Goal: Transaction & Acquisition: Purchase product/service

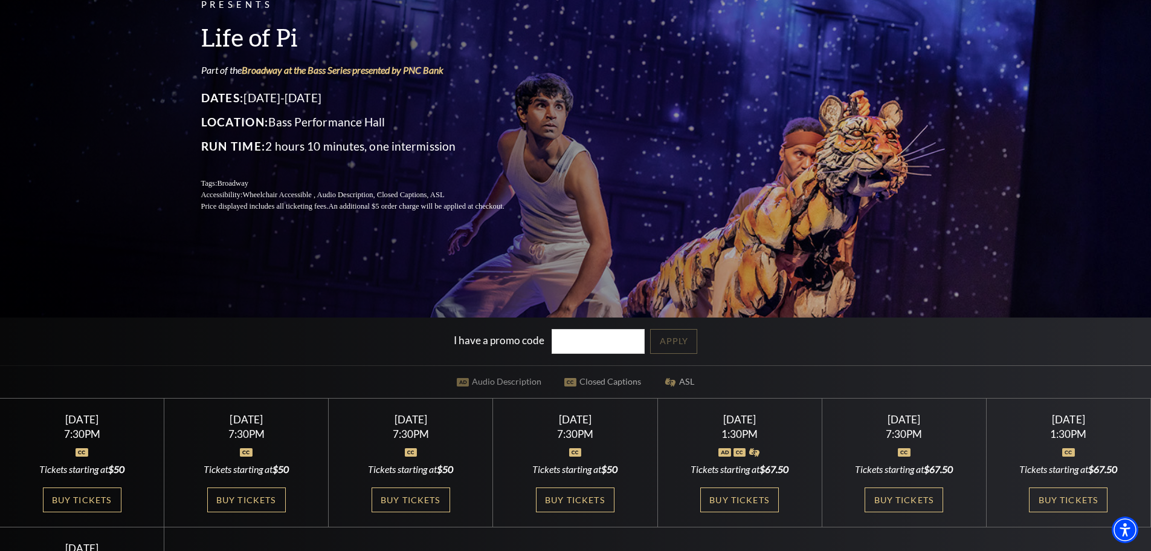
scroll to position [121, 0]
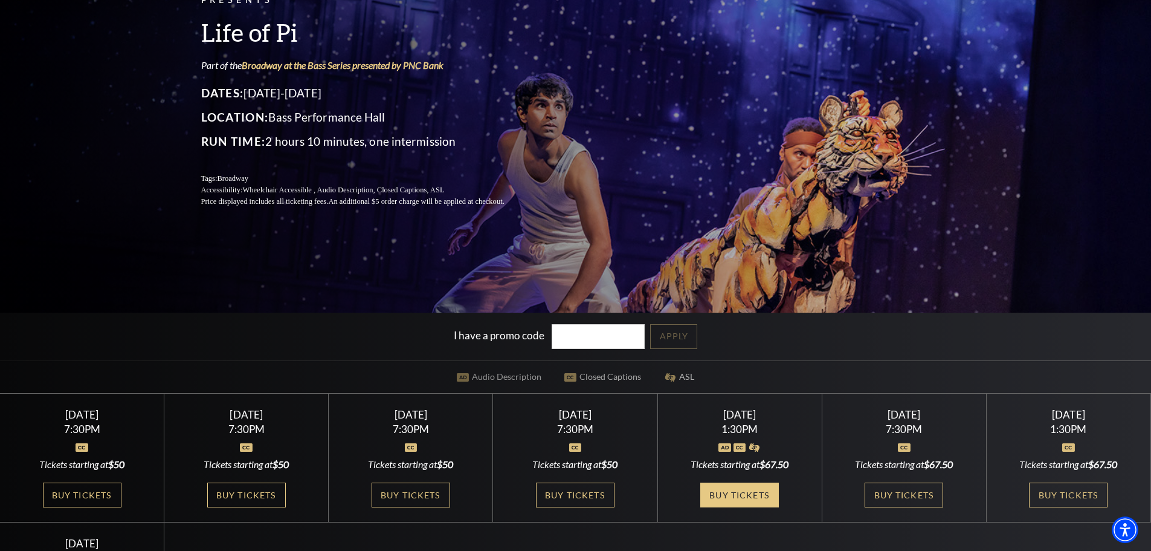
click at [759, 492] on link "Buy Tickets" at bounding box center [739, 494] width 79 height 25
click at [905, 500] on link "Buy Tickets" at bounding box center [904, 494] width 79 height 25
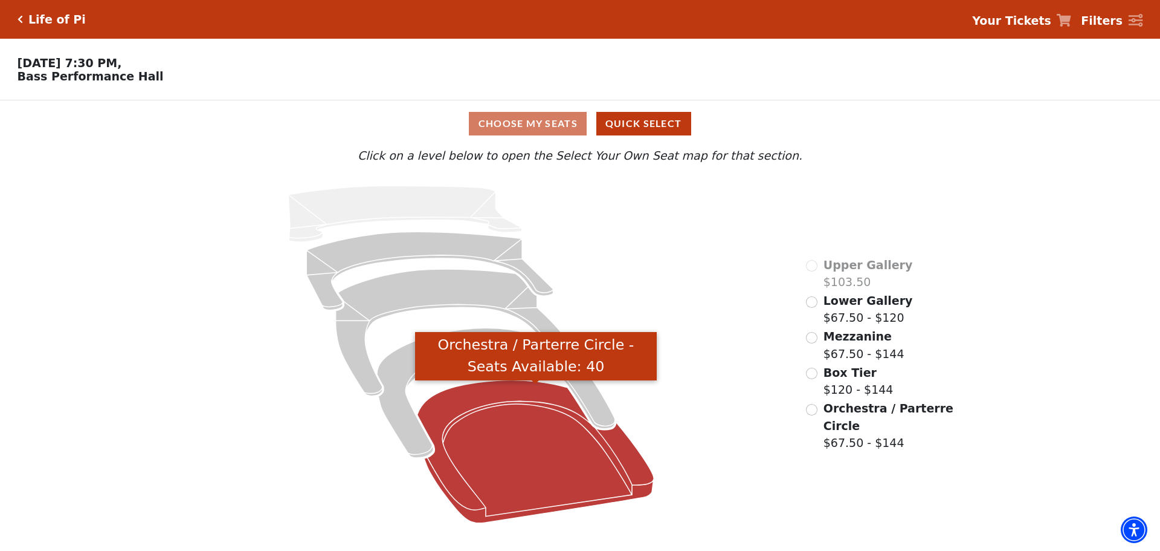
click at [497, 471] on icon "Orchestra / Parterre Circle - Seats Available: 40" at bounding box center [536, 451] width 237 height 143
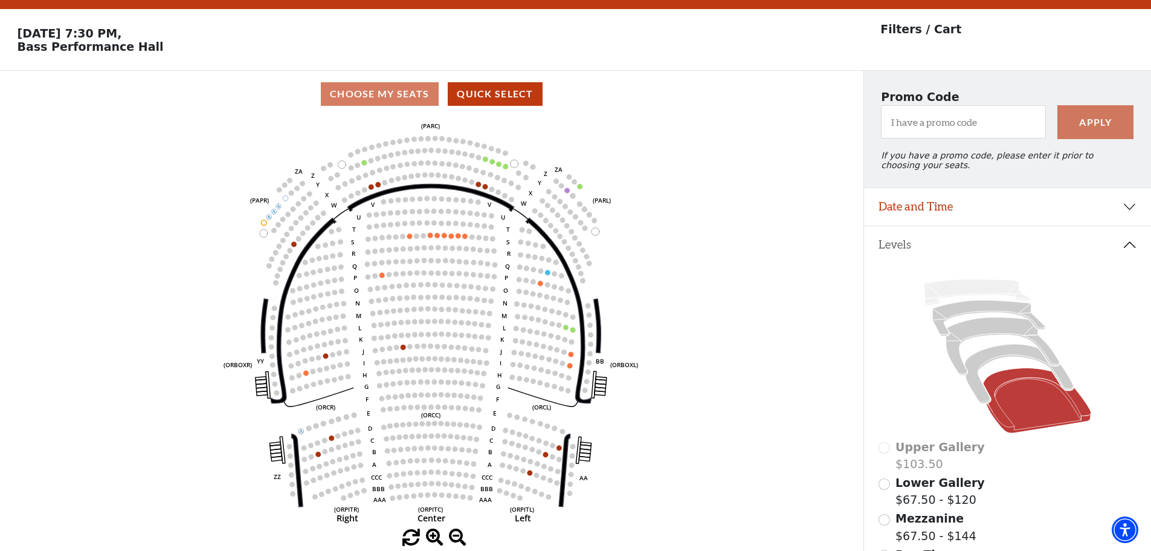
scroll to position [56, 0]
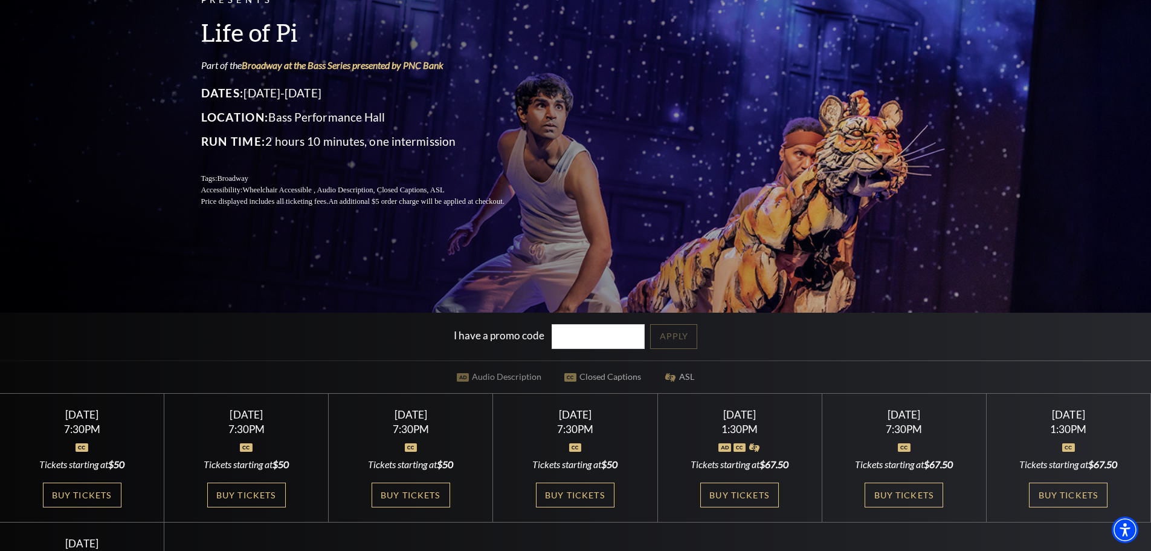
scroll to position [242, 0]
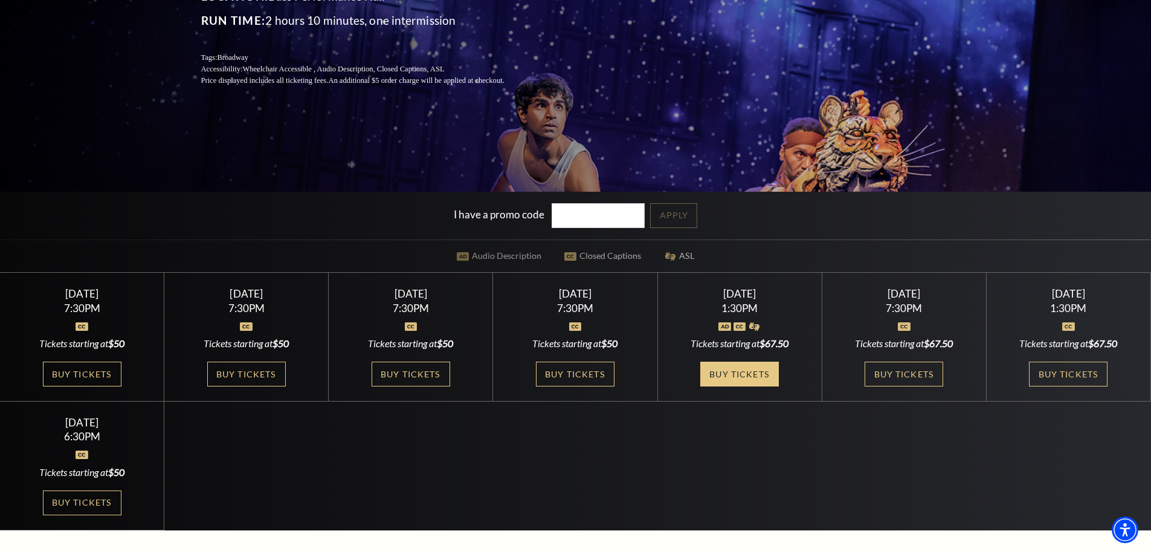
click at [745, 366] on link "Buy Tickets" at bounding box center [739, 373] width 79 height 25
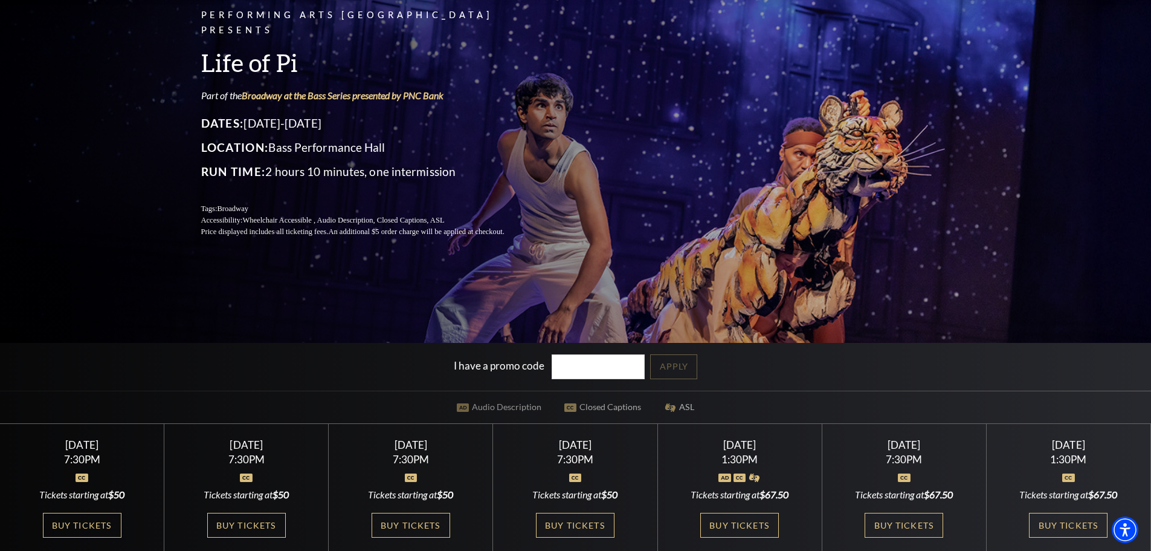
scroll to position [242, 0]
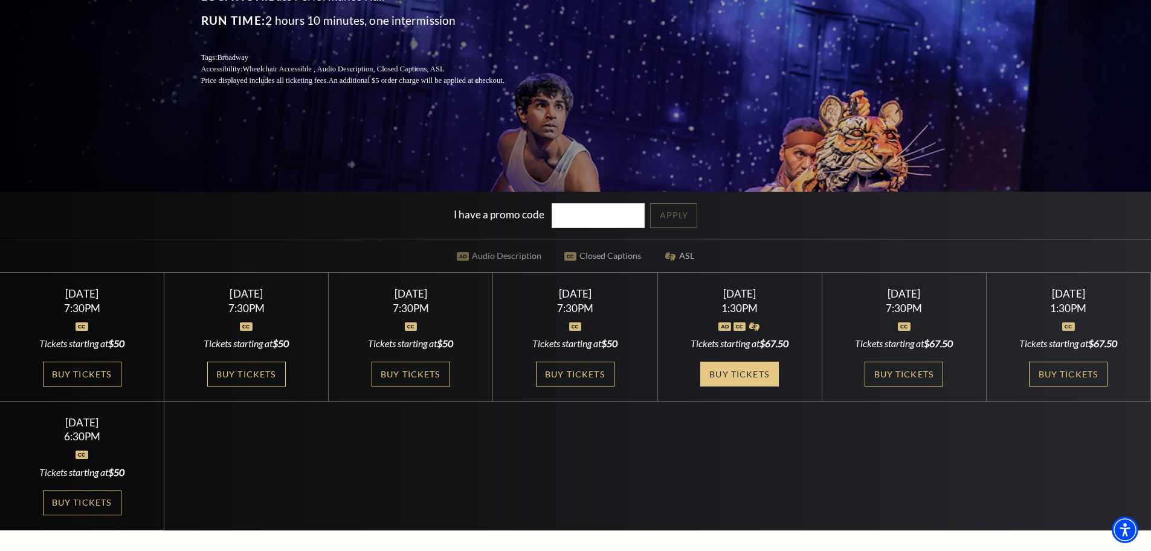
click at [735, 381] on link "Buy Tickets" at bounding box center [739, 373] width 79 height 25
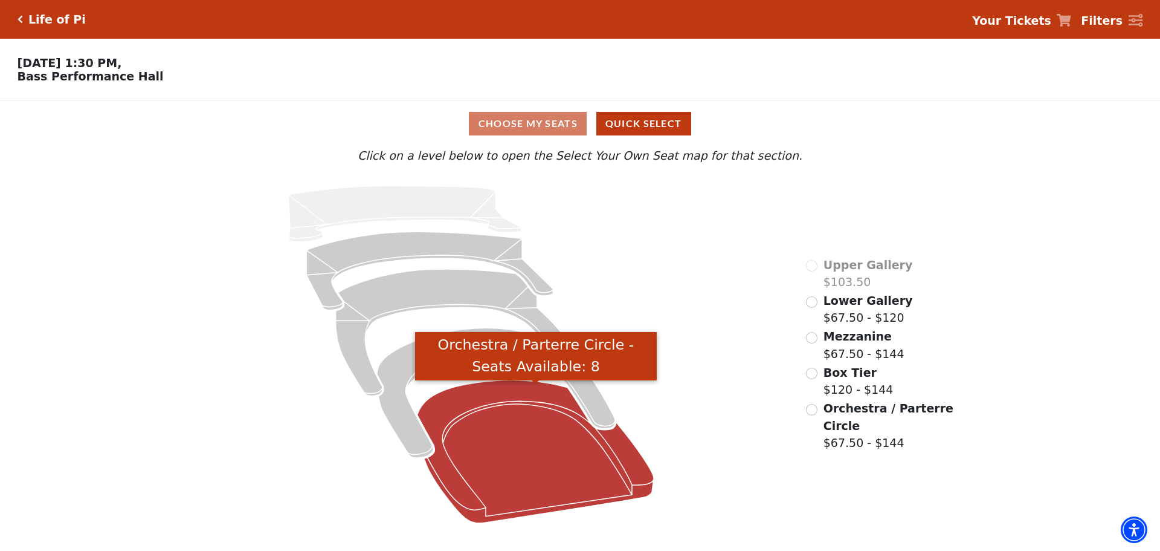
click at [553, 418] on icon "Orchestra / Parterre Circle - Seats Available: 8" at bounding box center [536, 451] width 237 height 143
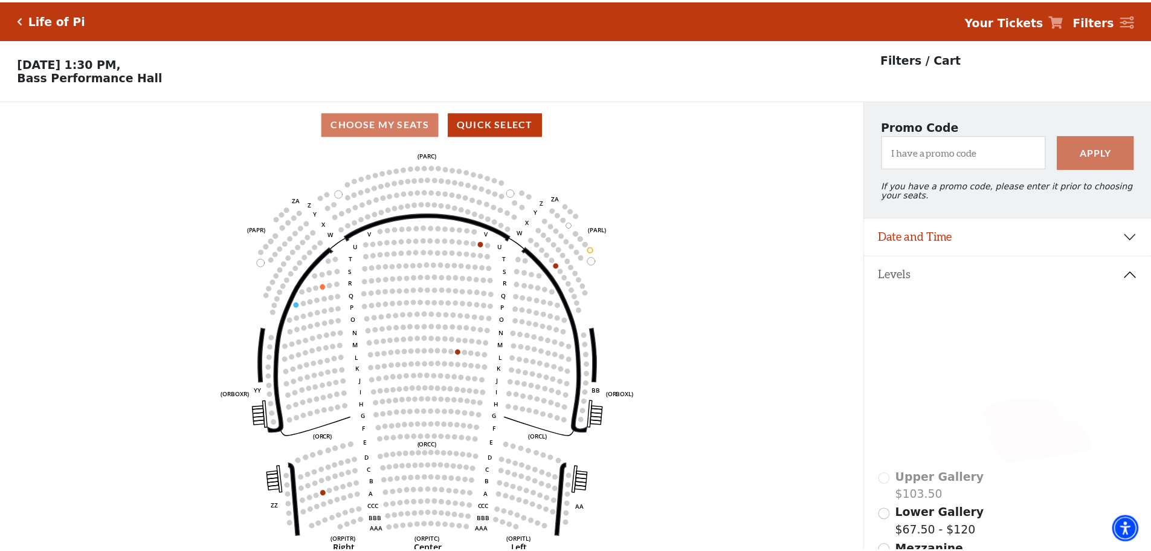
scroll to position [56, 0]
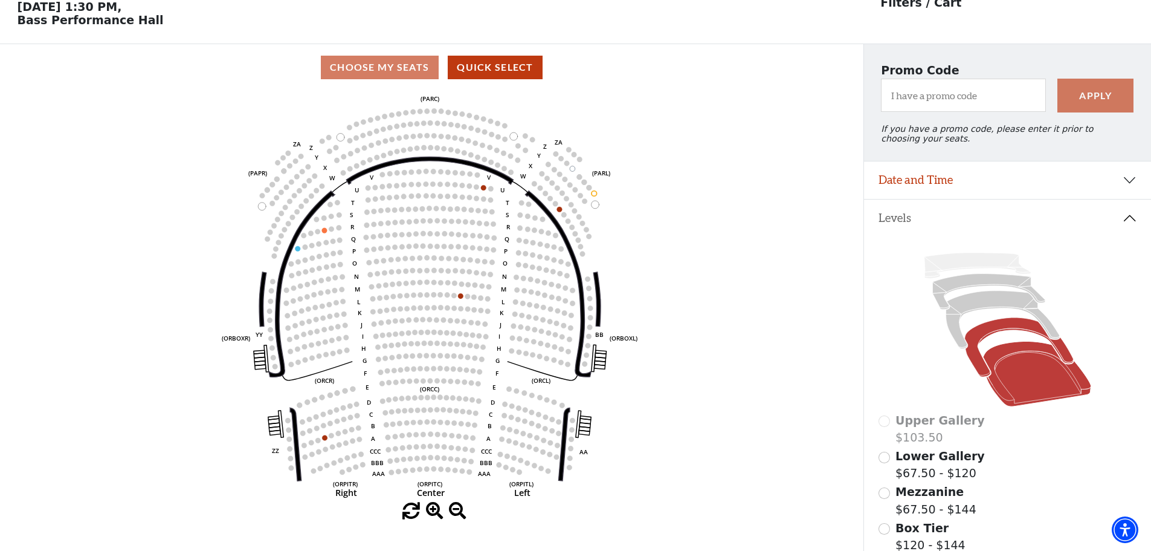
click at [971, 357] on icon at bounding box center [1019, 347] width 109 height 59
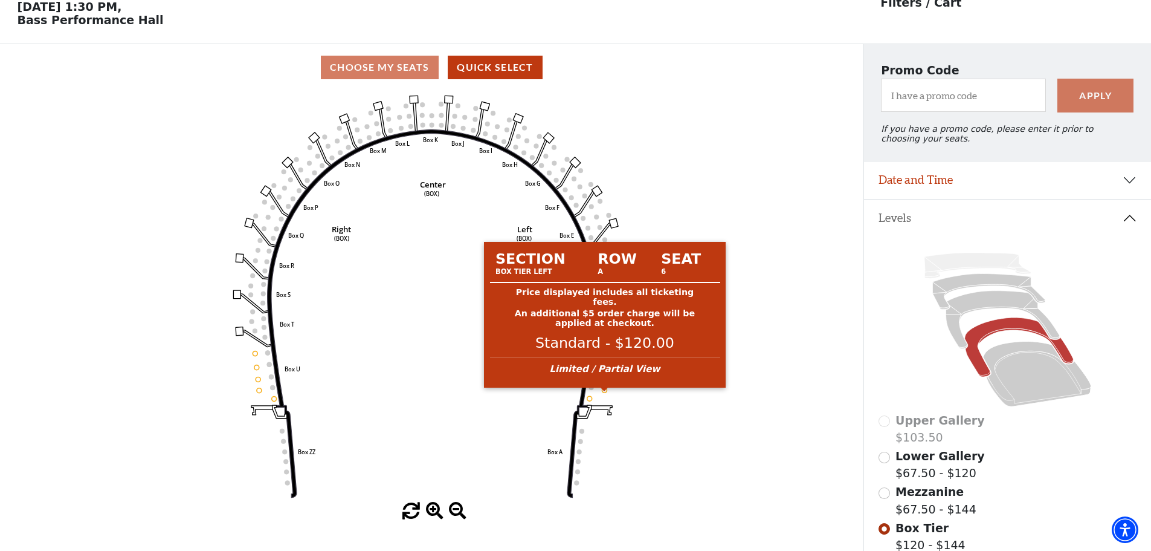
click at [605, 392] on circle at bounding box center [605, 389] width 5 height 5
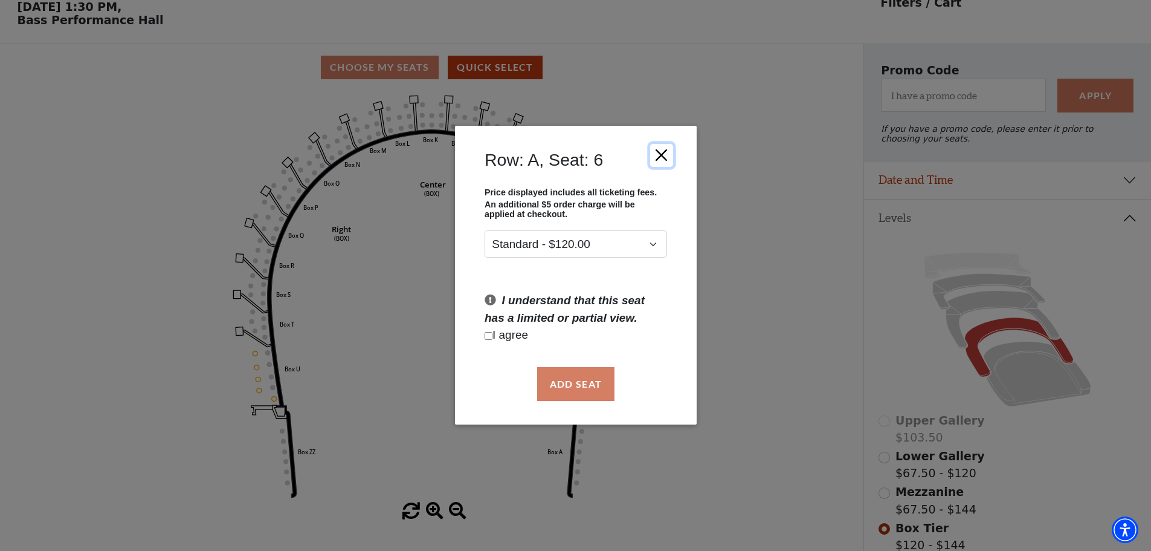
click at [658, 150] on button "Close" at bounding box center [661, 155] width 23 height 23
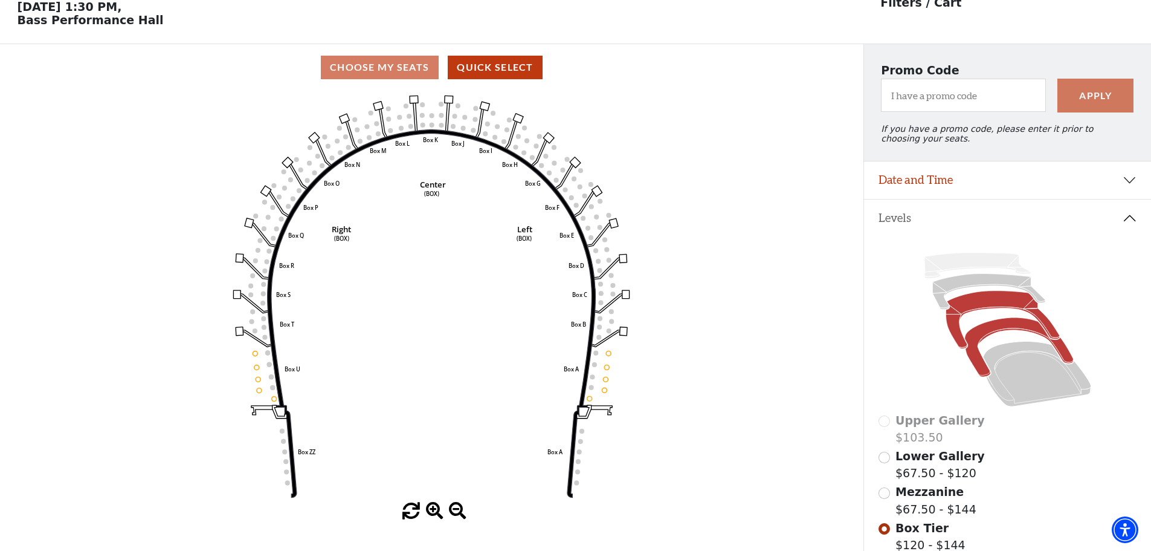
click at [954, 335] on icon at bounding box center [1003, 320] width 114 height 58
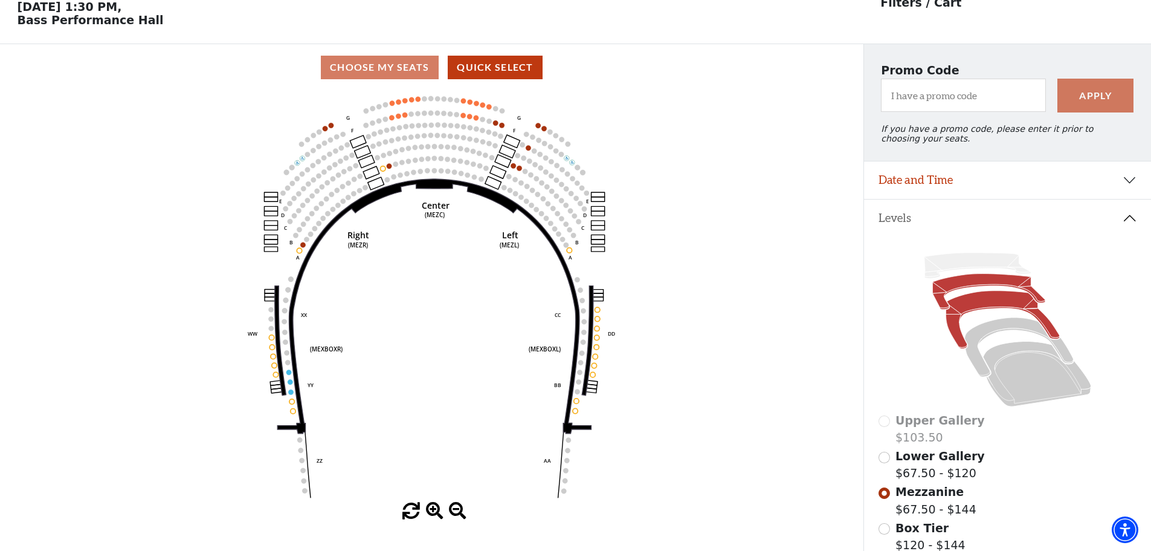
click at [934, 291] on icon at bounding box center [988, 292] width 112 height 36
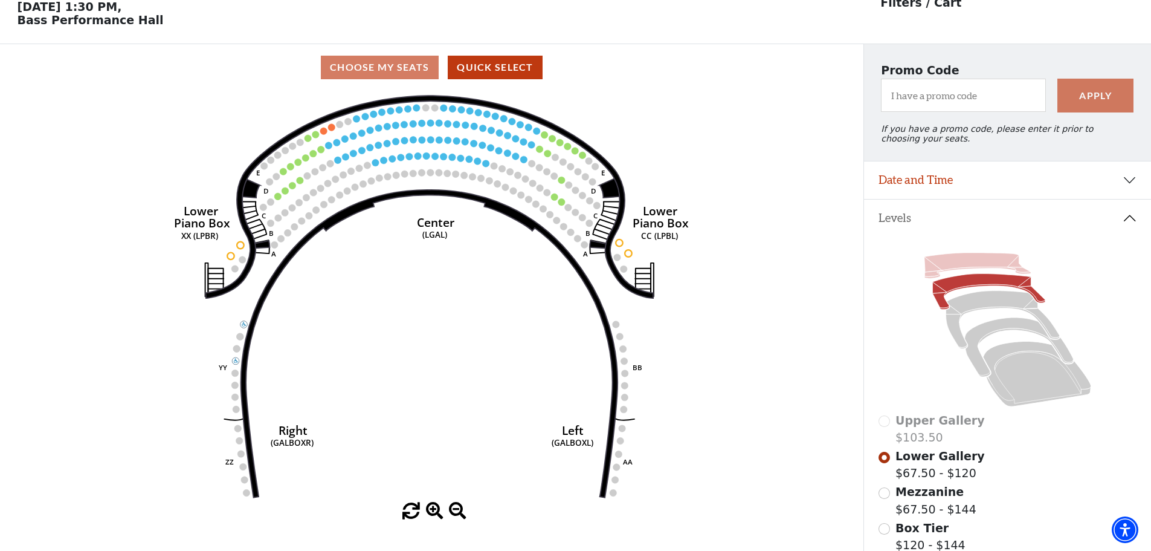
click at [966, 267] on icon at bounding box center [977, 265] width 106 height 25
click at [948, 271] on icon at bounding box center [977, 265] width 106 height 25
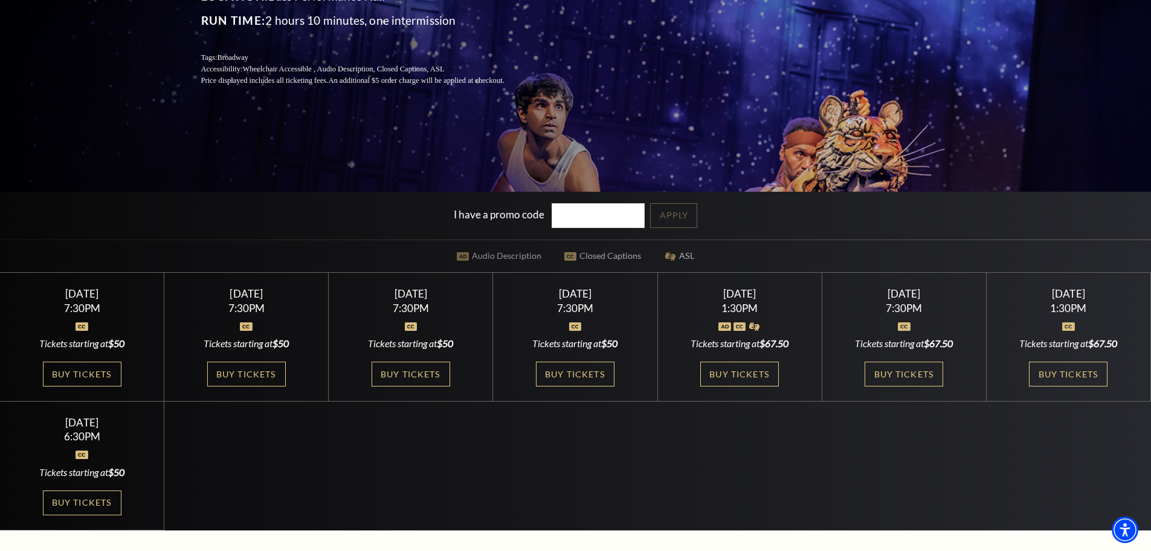
scroll to position [242, 0]
click at [85, 497] on link "Buy Tickets" at bounding box center [82, 502] width 79 height 25
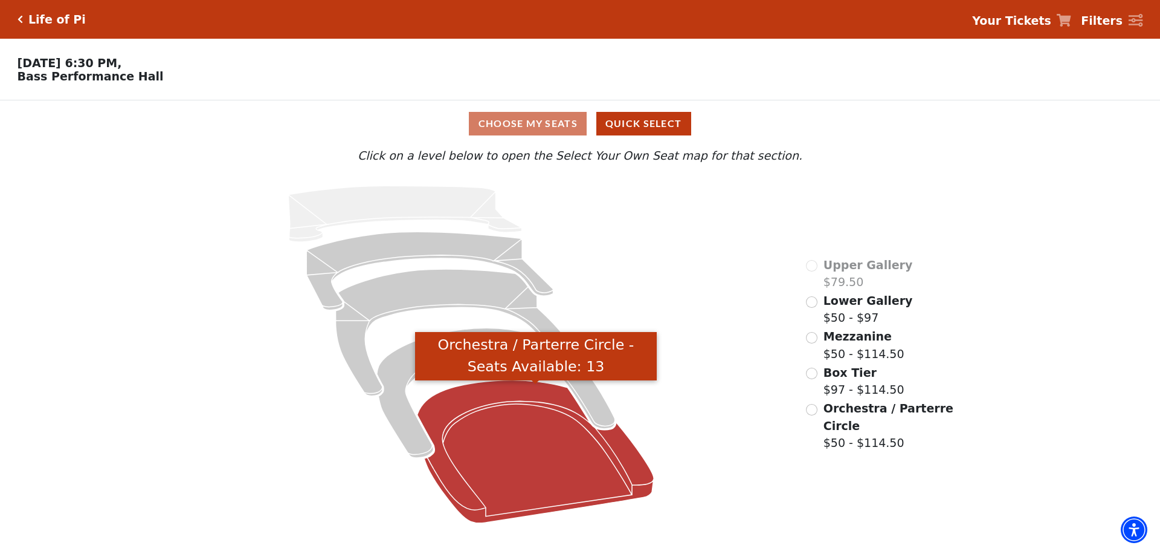
click at [506, 491] on icon "Orchestra / Parterre Circle - Seats Available: 13" at bounding box center [536, 451] width 237 height 143
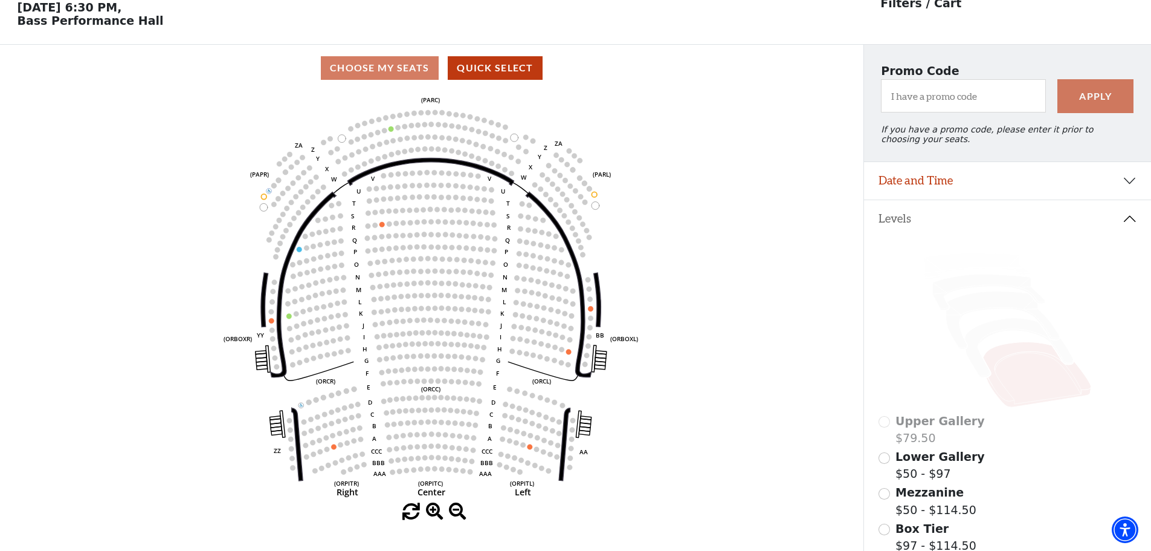
scroll to position [56, 0]
click at [981, 359] on icon at bounding box center [1008, 329] width 259 height 163
click at [979, 361] on icon at bounding box center [1019, 347] width 109 height 59
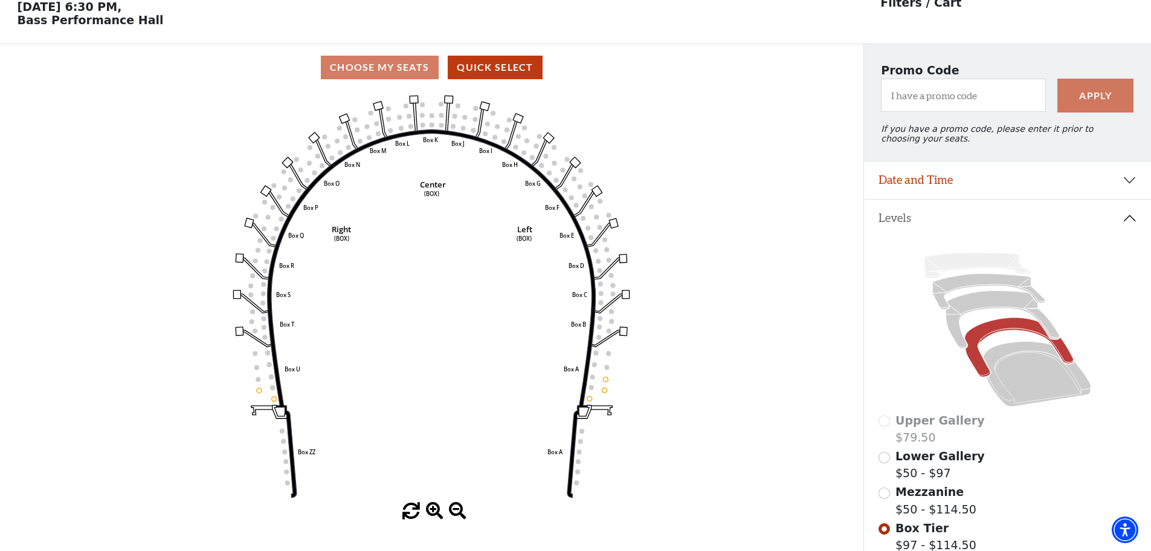
click at [949, 340] on icon at bounding box center [1008, 329] width 259 height 163
click at [952, 338] on icon at bounding box center [1003, 320] width 114 height 58
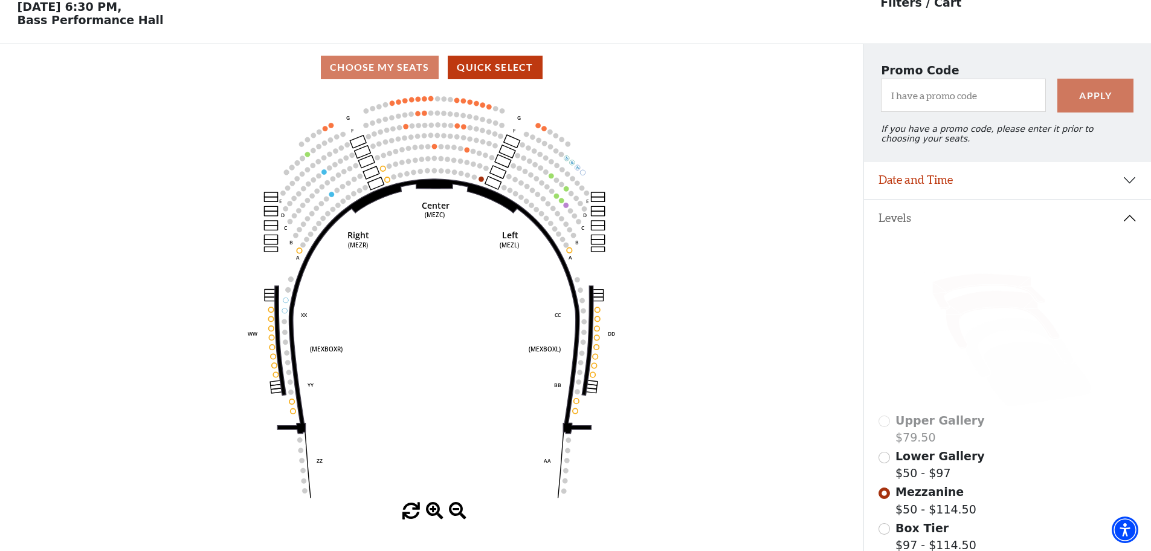
click at [944, 301] on icon at bounding box center [988, 292] width 112 height 36
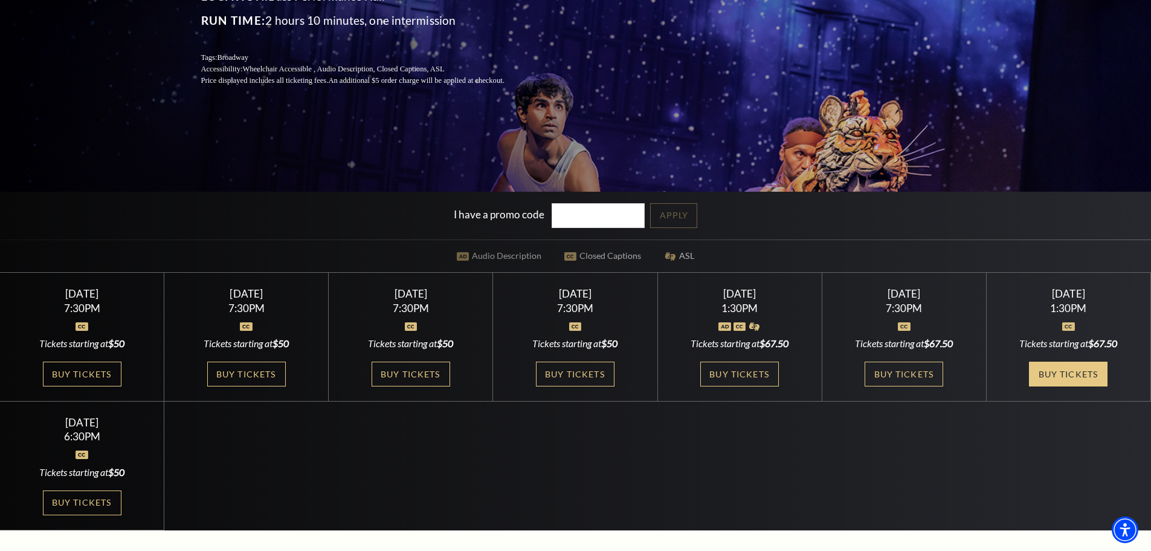
click at [1039, 375] on link "Buy Tickets" at bounding box center [1068, 373] width 79 height 25
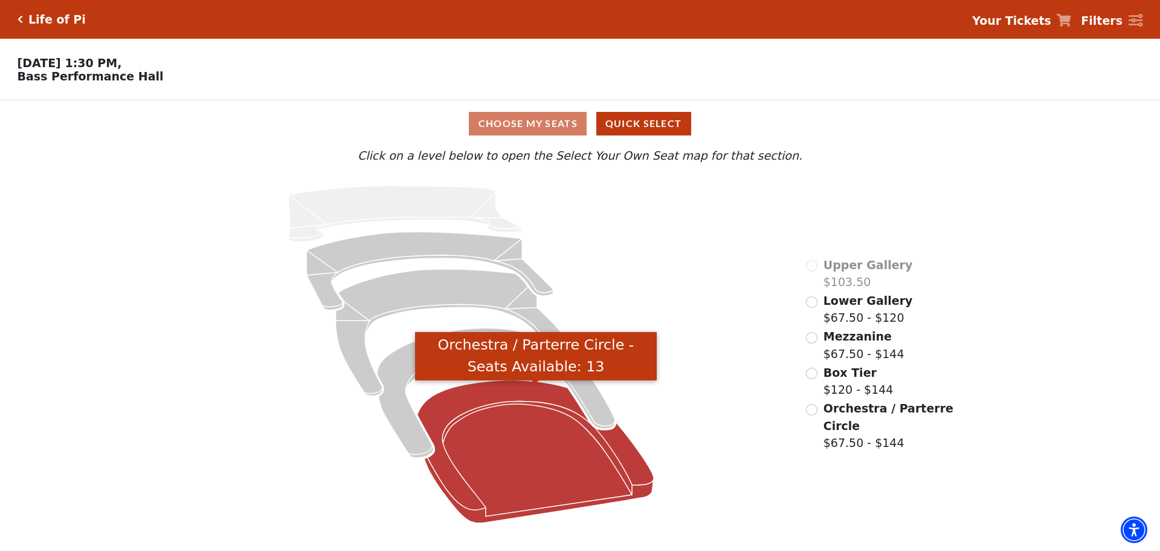
click at [580, 461] on icon "Orchestra / Parterre Circle - Seats Available: 13" at bounding box center [536, 451] width 237 height 143
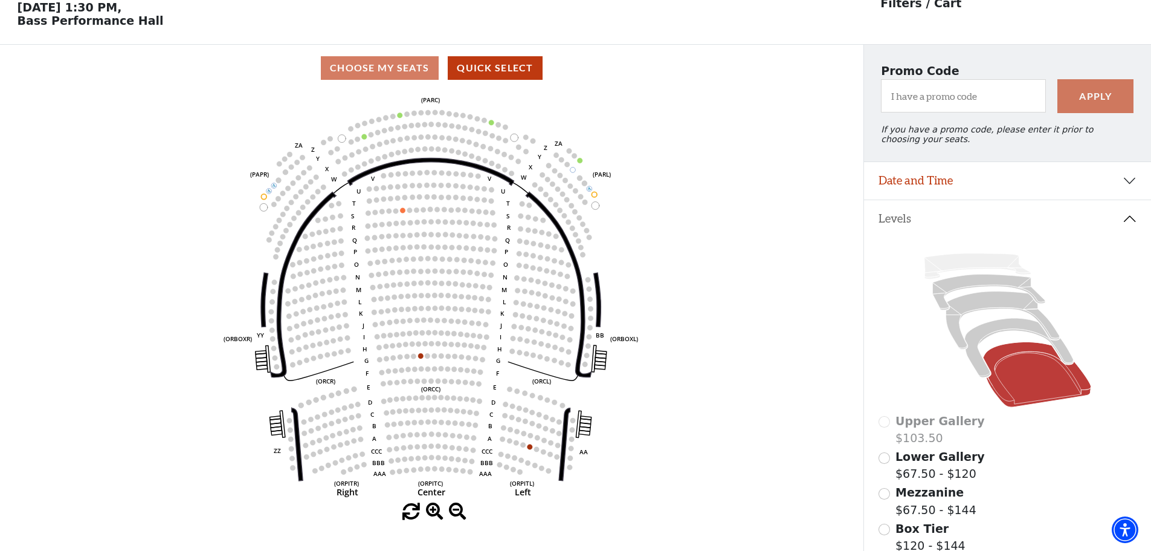
scroll to position [56, 0]
click at [1056, 352] on icon at bounding box center [1019, 347] width 109 height 59
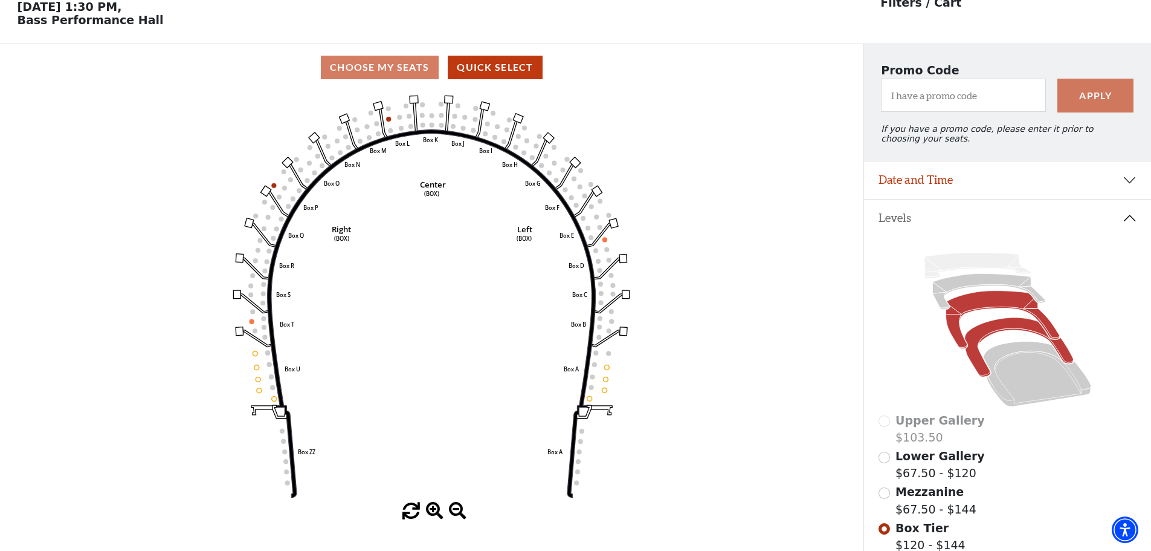
click at [1051, 334] on icon at bounding box center [1003, 320] width 114 height 58
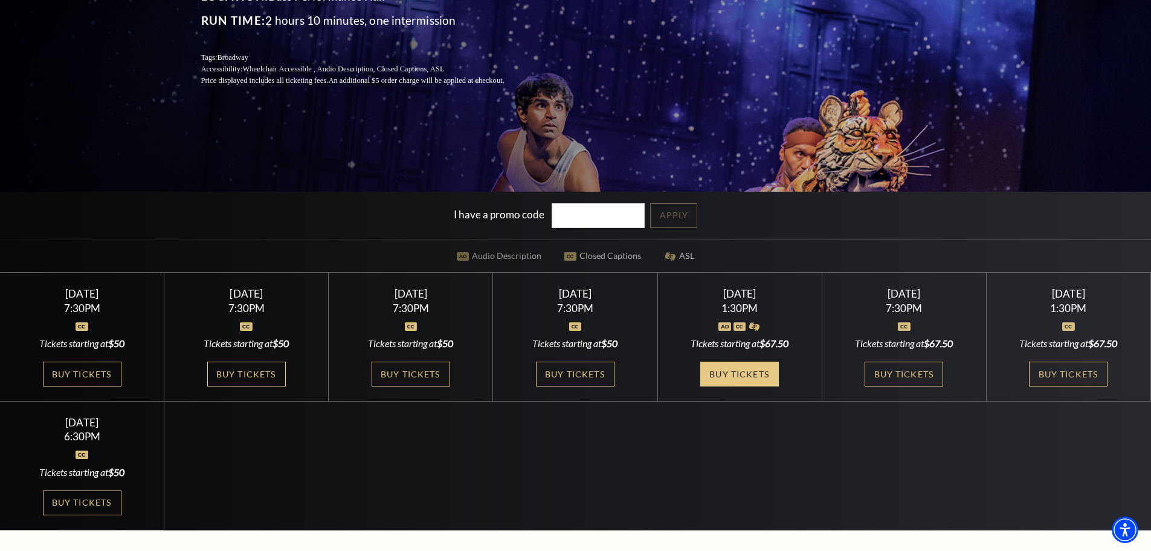
click at [771, 379] on link "Buy Tickets" at bounding box center [739, 373] width 79 height 25
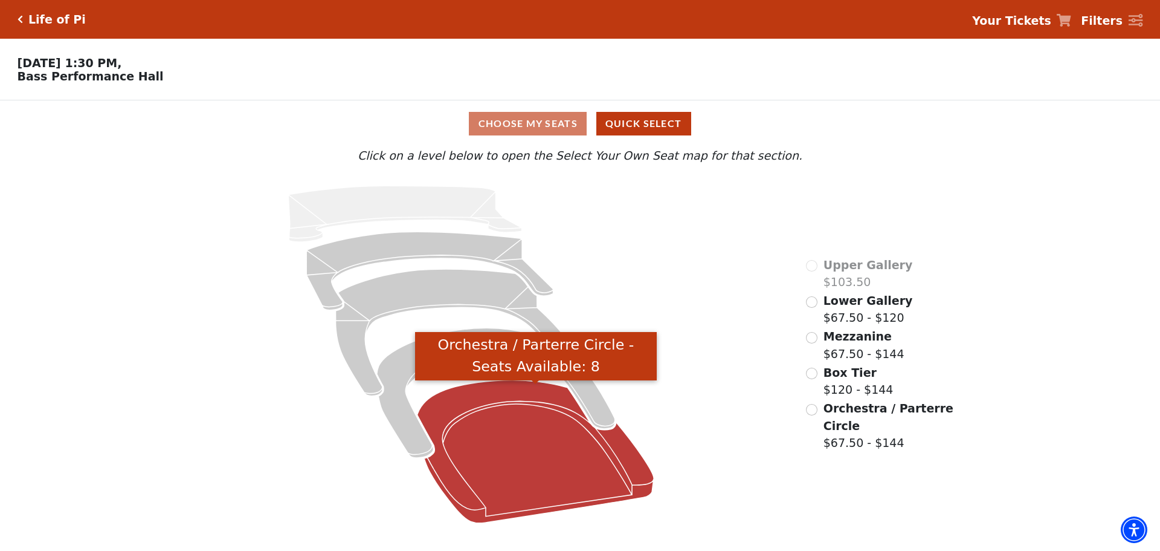
click at [541, 503] on icon "Orchestra / Parterre Circle - Seats Available: 8" at bounding box center [536, 451] width 237 height 143
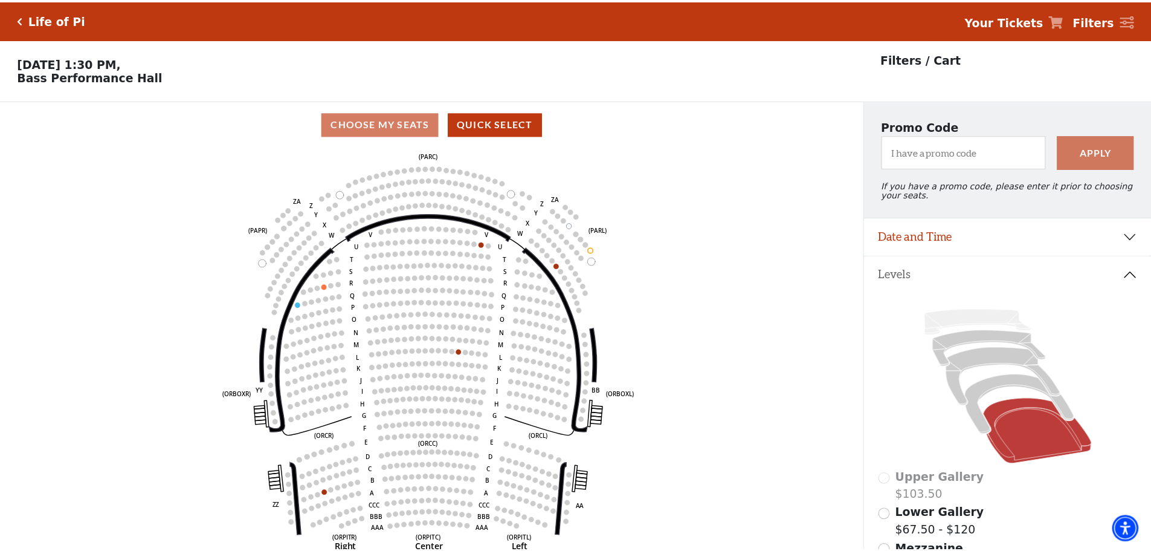
scroll to position [56, 0]
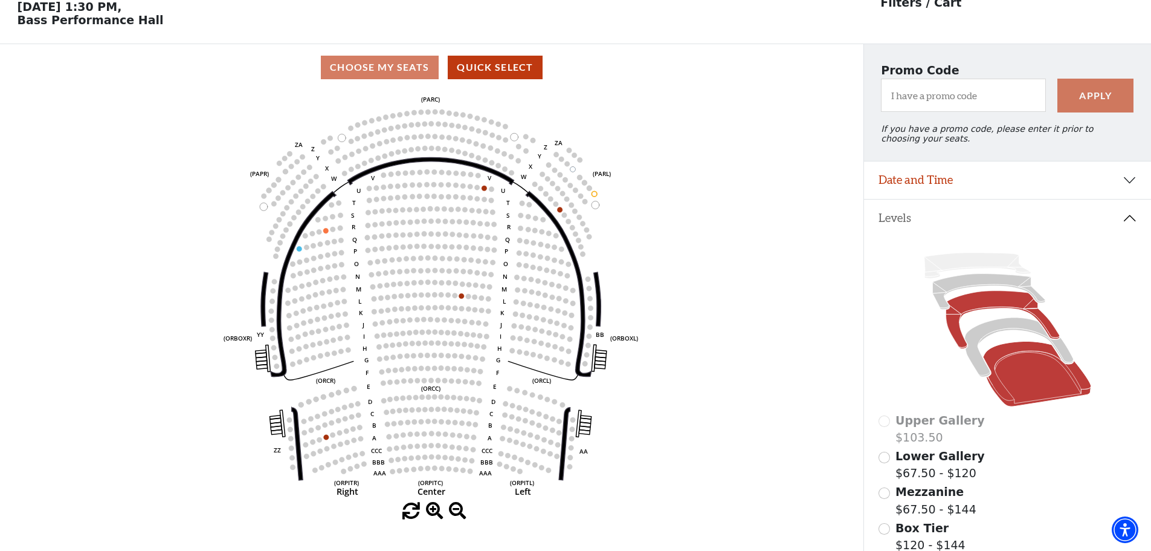
click at [1055, 346] on icon at bounding box center [1003, 320] width 114 height 58
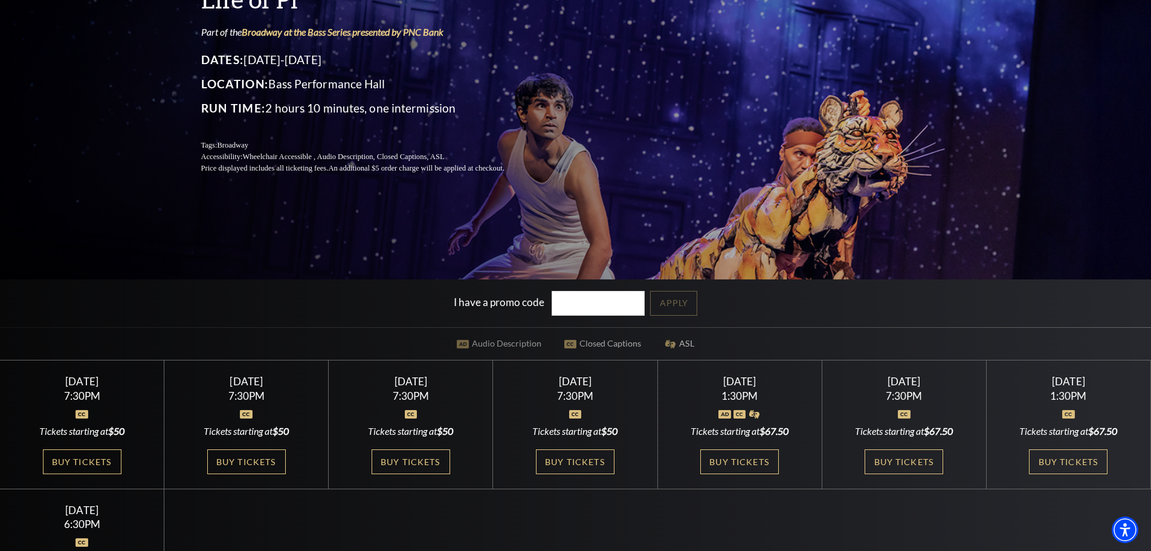
scroll to position [60, 0]
